Goal: Find contact information: Find contact information

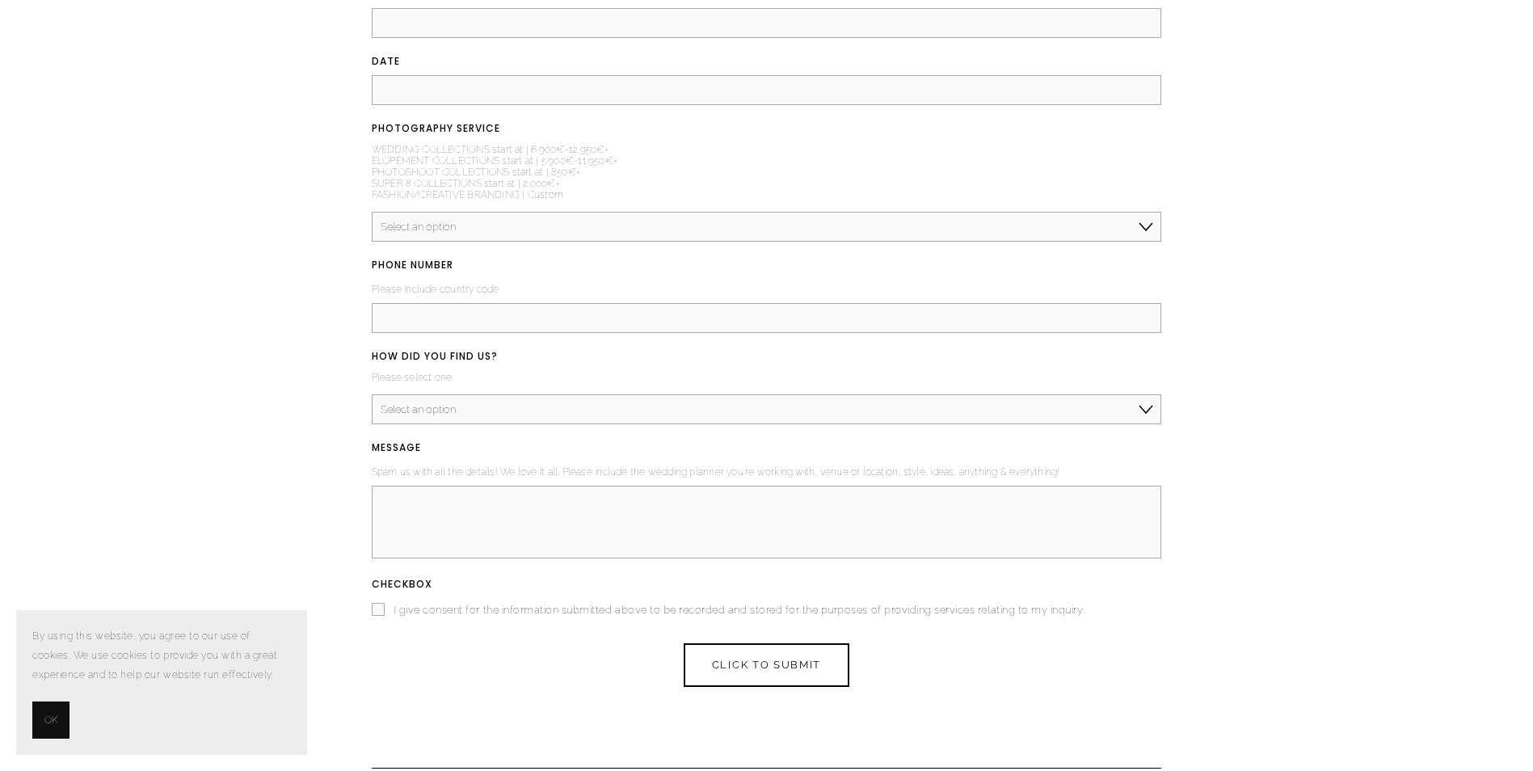
scroll to position [6677, 0]
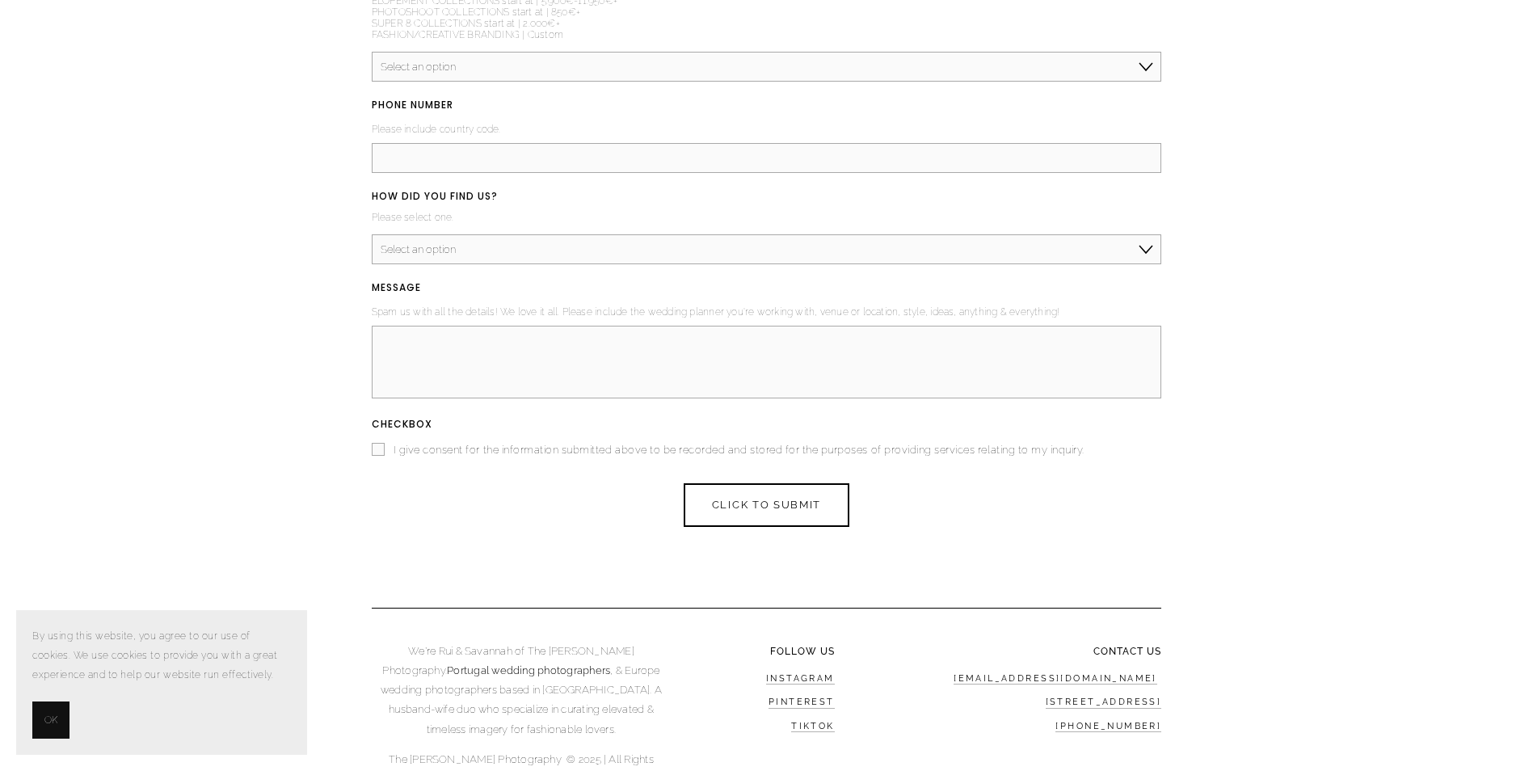
click at [44, 717] on button "OK" at bounding box center [50, 719] width 37 height 37
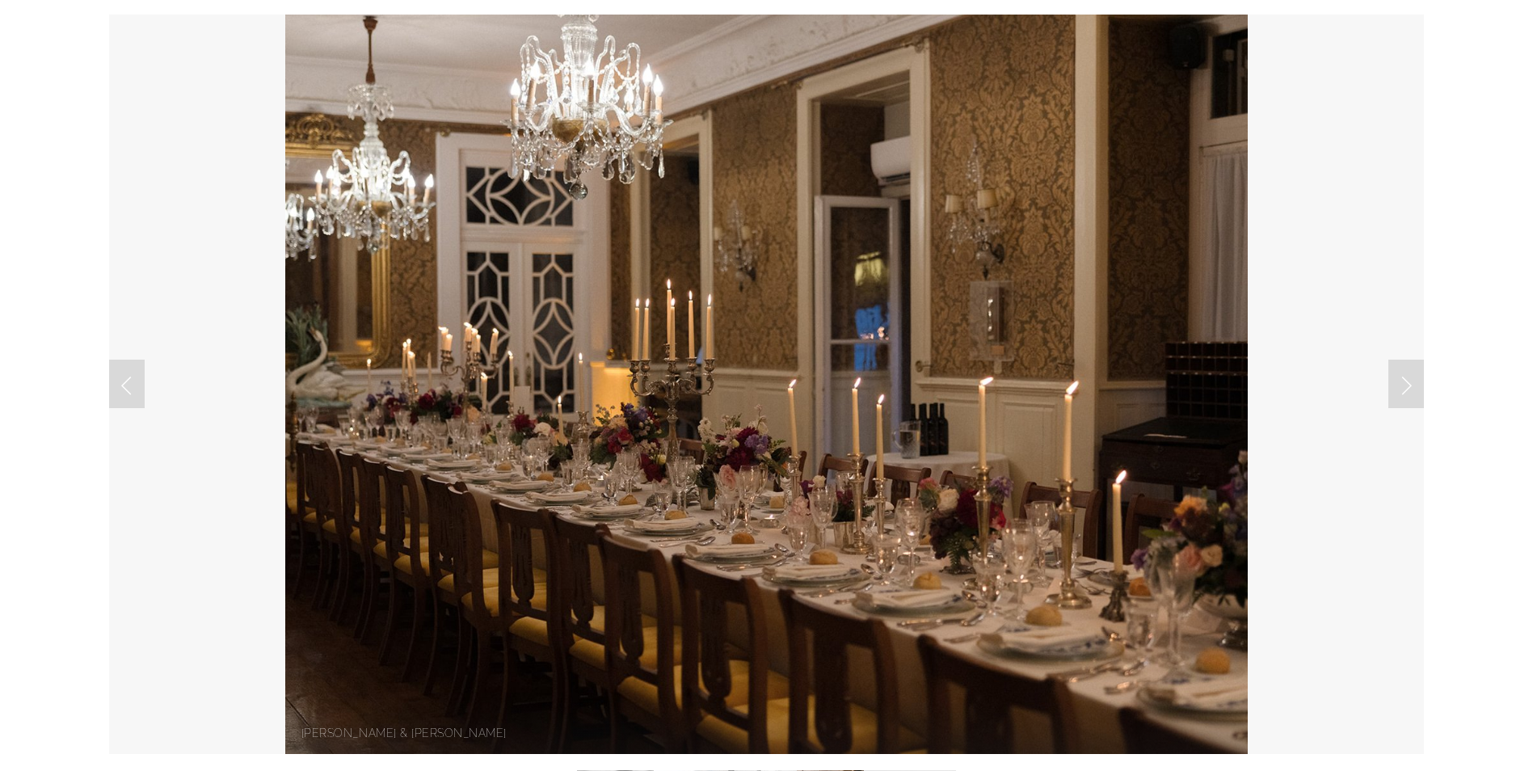
scroll to position [0, 0]
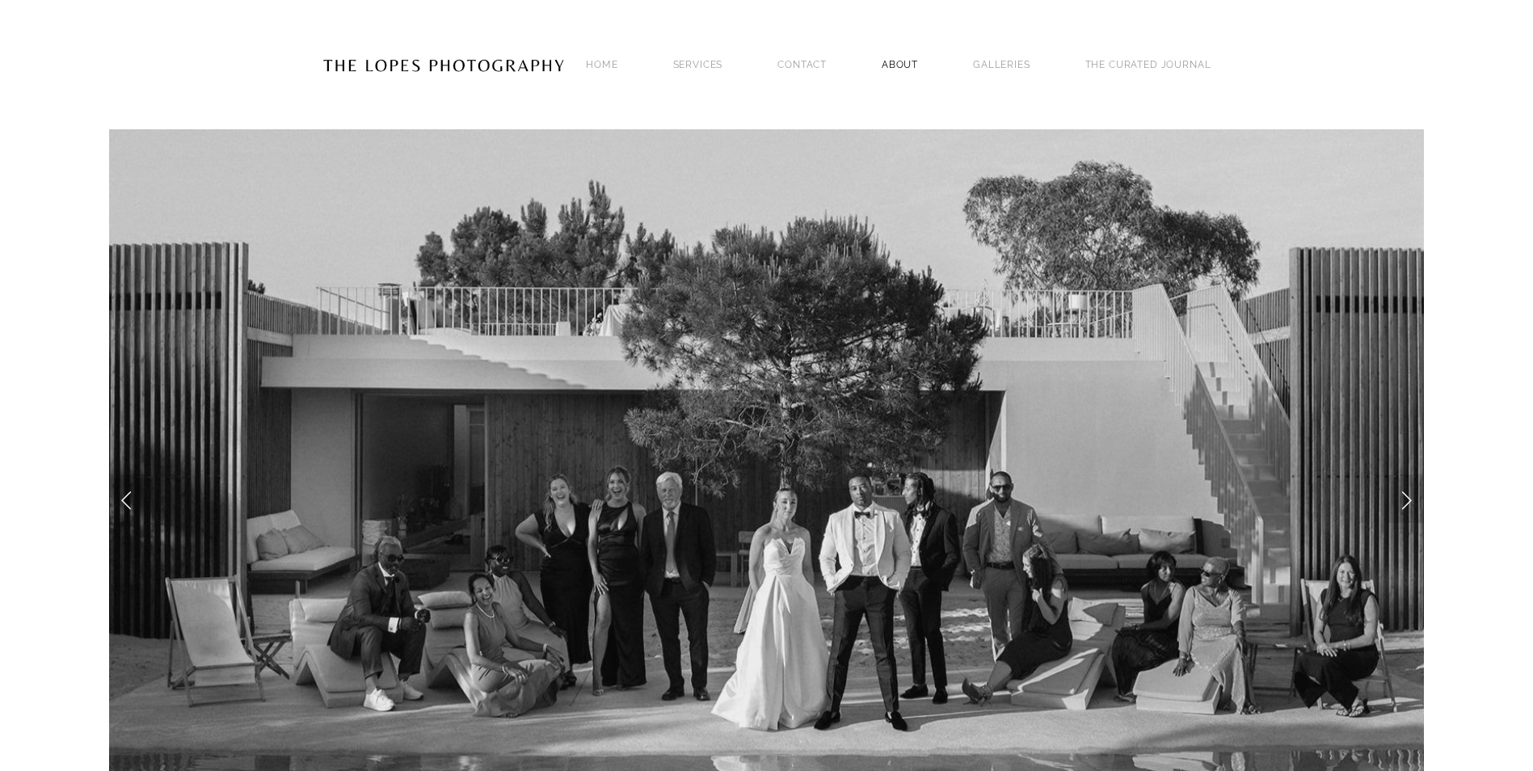
click at [893, 64] on link "ABOUT" at bounding box center [899, 64] width 36 height 22
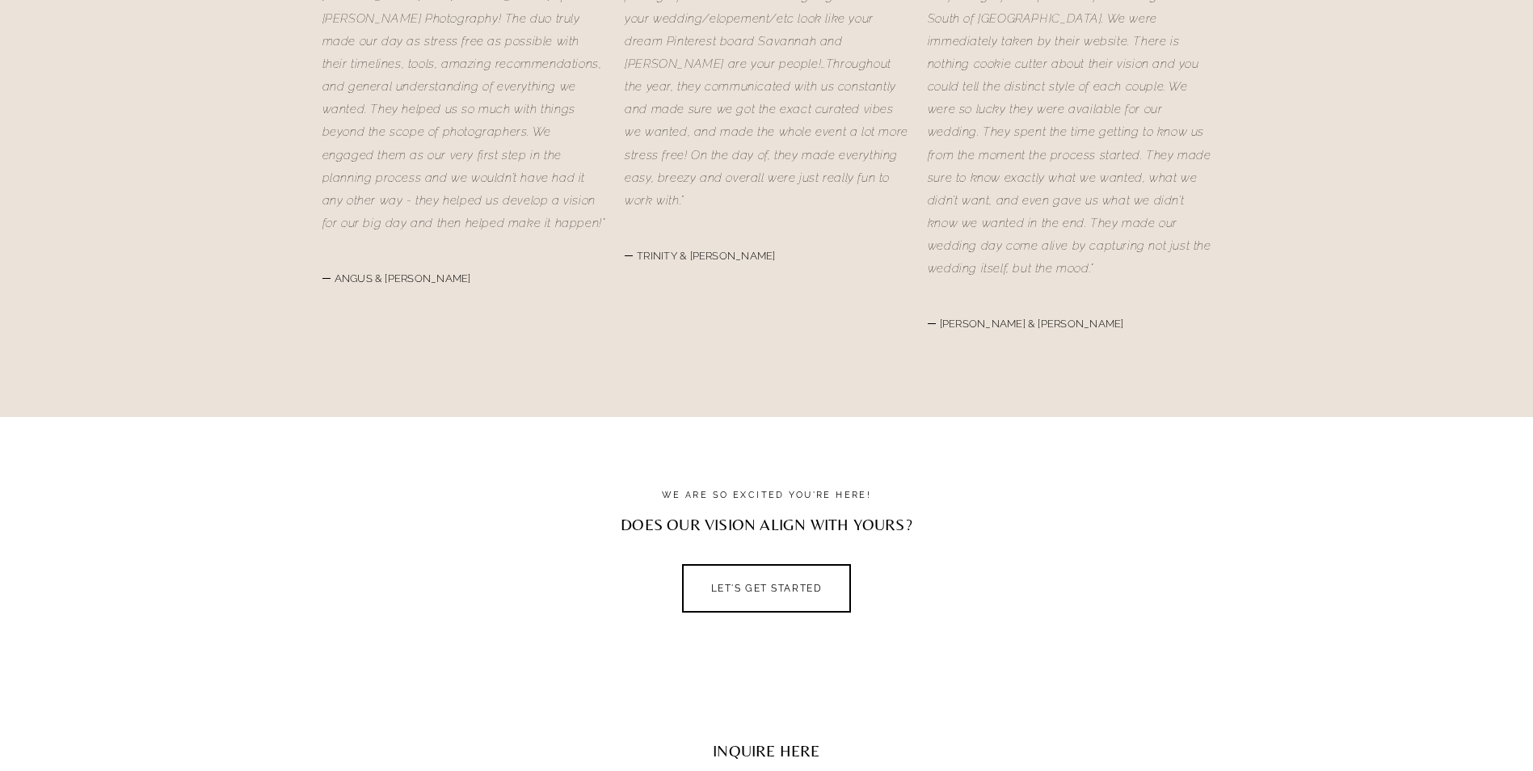
scroll to position [6382, 0]
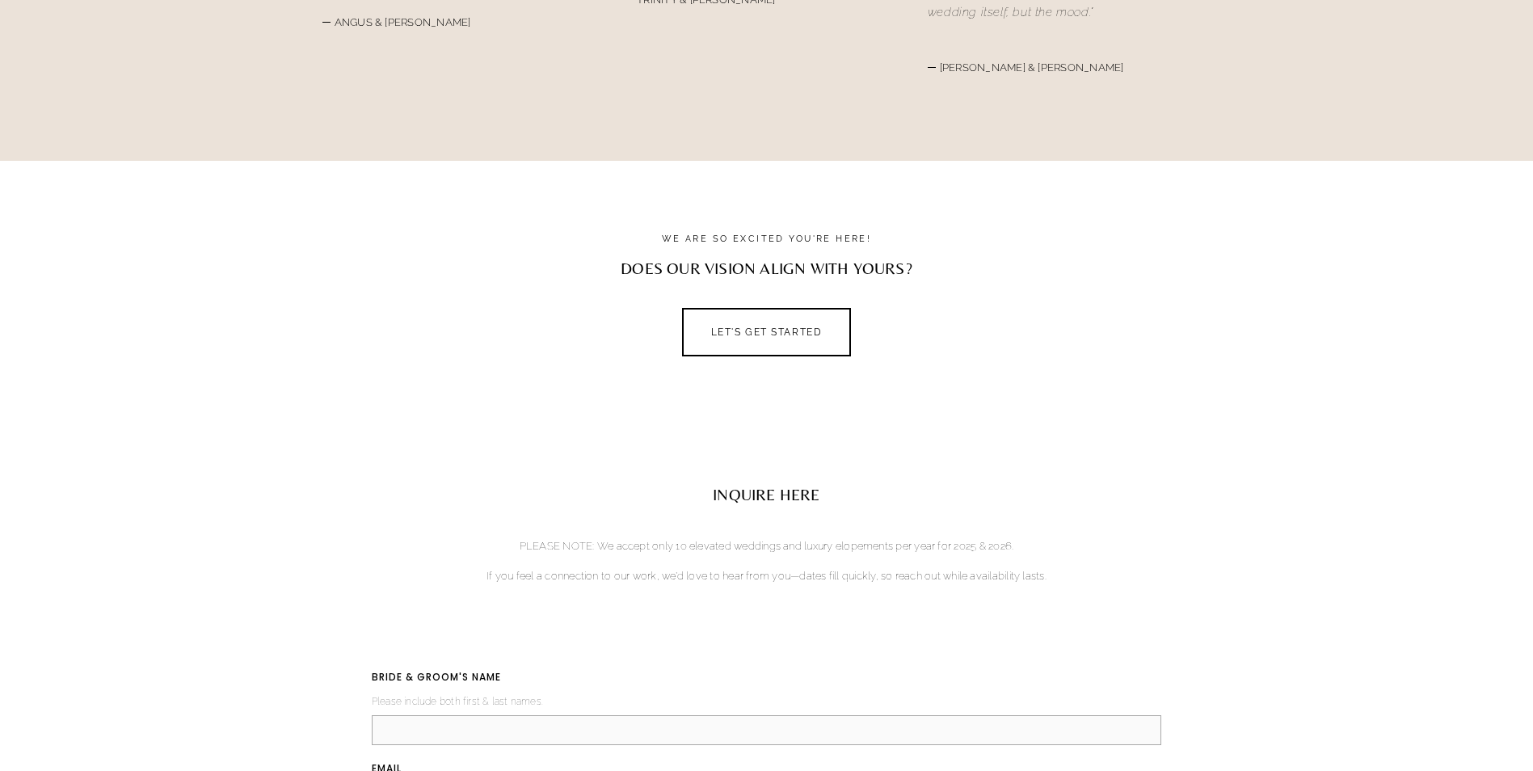
drag, startPoint x: 738, startPoint y: 238, endPoint x: 711, endPoint y: 278, distance: 48.4
click at [738, 308] on link "LEt's get started" at bounding box center [767, 332] width 170 height 48
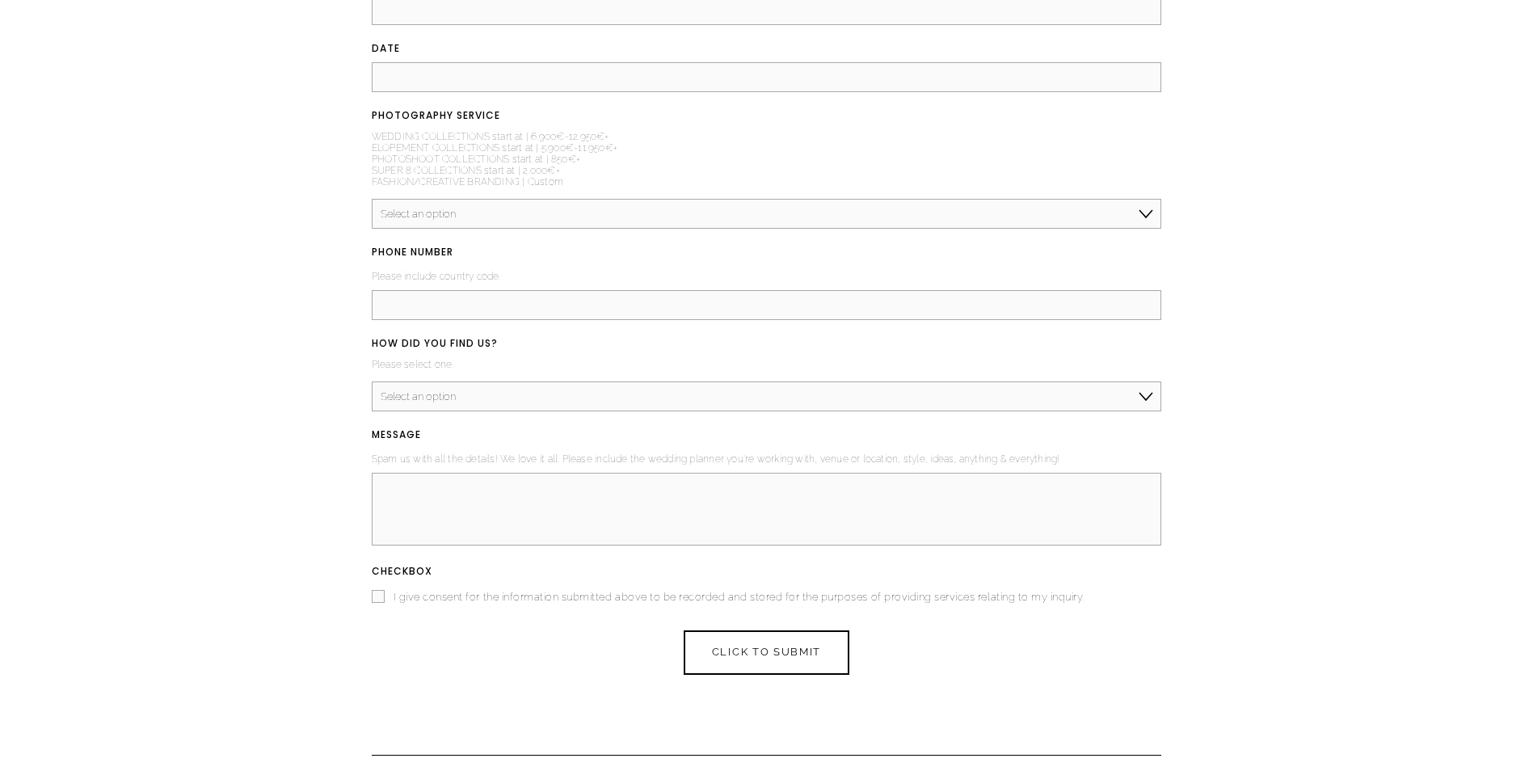
scroll to position [2510, 0]
